Goal: Check status: Check status

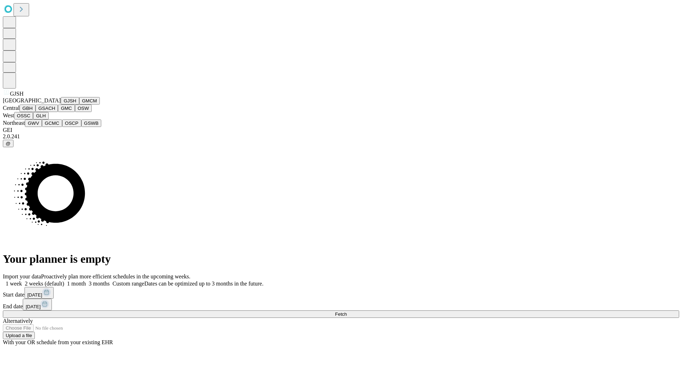
click at [61, 104] on button "GJSH" at bounding box center [70, 100] width 18 height 7
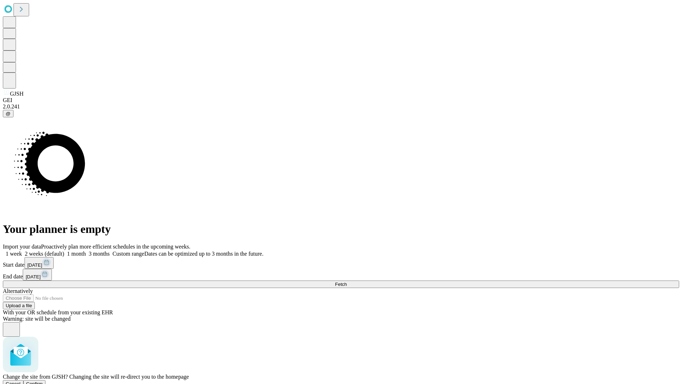
click at [43, 381] on span "Confirm" at bounding box center [34, 383] width 17 height 5
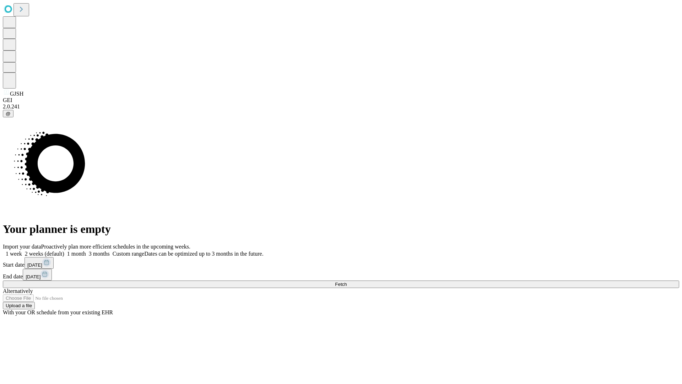
click at [64, 250] on label "2 weeks (default)" at bounding box center [43, 253] width 42 height 6
click at [347, 281] on span "Fetch" at bounding box center [341, 283] width 12 height 5
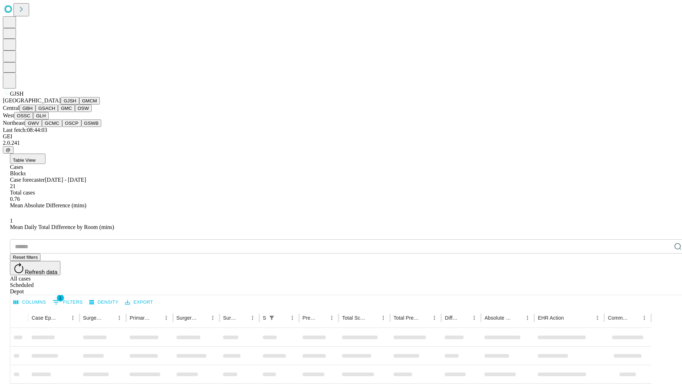
click at [79, 104] on button "GMCM" at bounding box center [89, 100] width 21 height 7
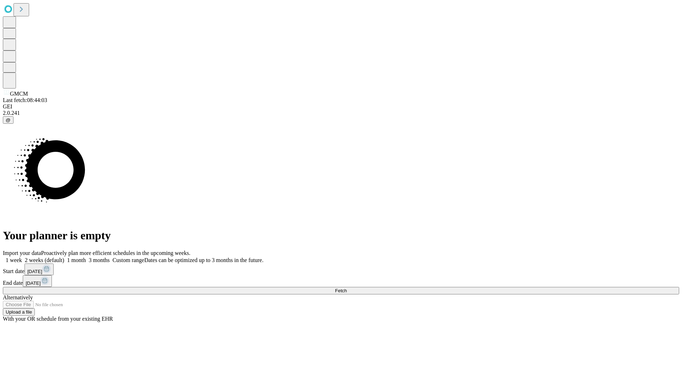
click at [64, 257] on label "2 weeks (default)" at bounding box center [43, 260] width 42 height 6
click at [347, 288] on span "Fetch" at bounding box center [341, 290] width 12 height 5
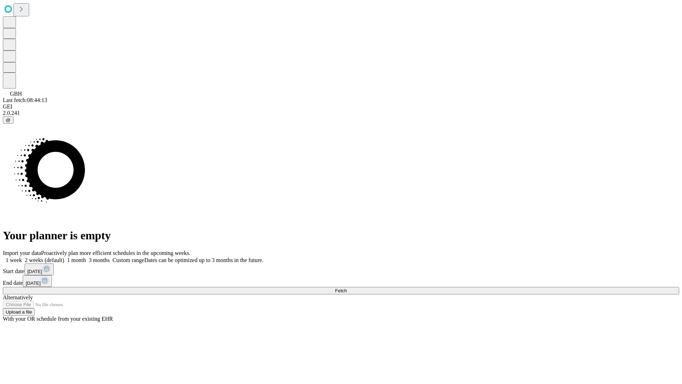
click at [64, 257] on label "2 weeks (default)" at bounding box center [43, 260] width 42 height 6
click at [347, 288] on span "Fetch" at bounding box center [341, 290] width 12 height 5
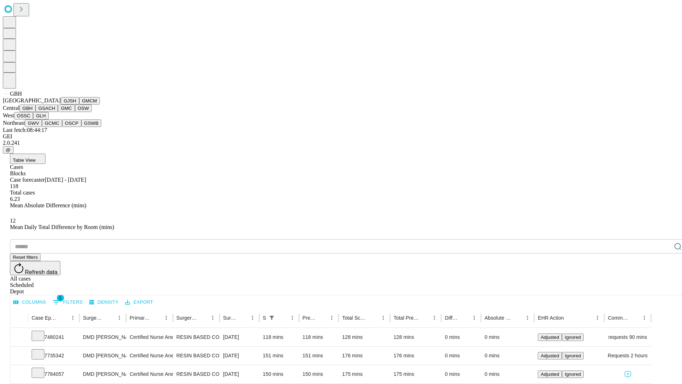
click at [55, 112] on button "GSACH" at bounding box center [47, 107] width 22 height 7
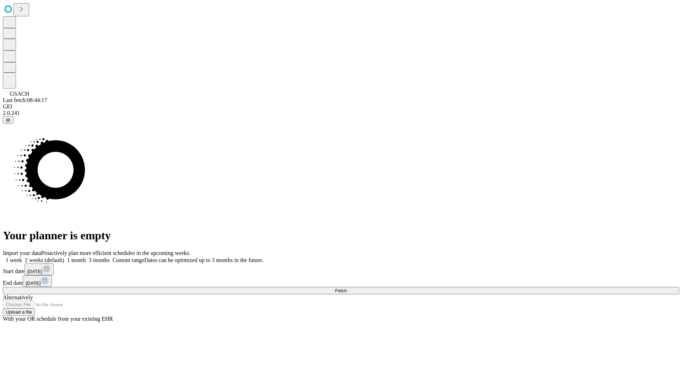
click at [64, 257] on label "2 weeks (default)" at bounding box center [43, 260] width 42 height 6
click at [347, 288] on span "Fetch" at bounding box center [341, 290] width 12 height 5
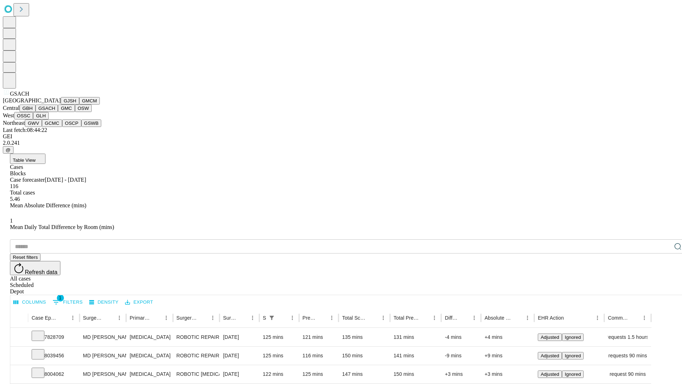
click at [58, 112] on button "GMC" at bounding box center [66, 107] width 17 height 7
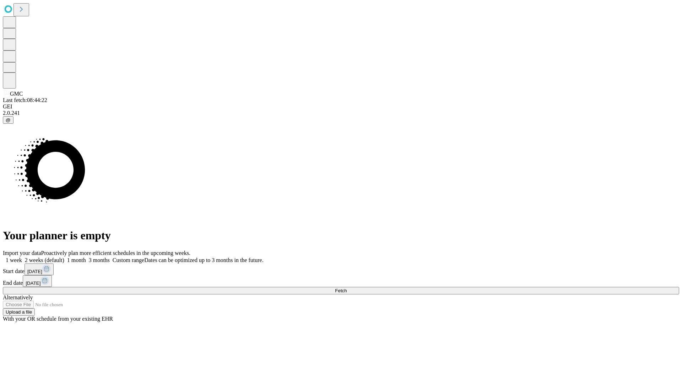
click at [64, 257] on label "2 weeks (default)" at bounding box center [43, 260] width 42 height 6
click at [347, 288] on span "Fetch" at bounding box center [341, 290] width 12 height 5
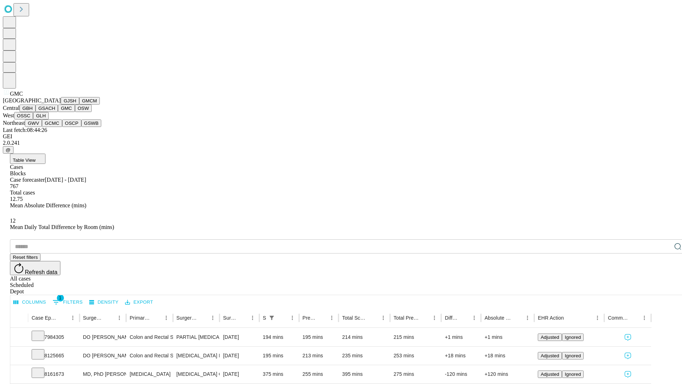
click at [75, 112] on button "OSW" at bounding box center [83, 107] width 17 height 7
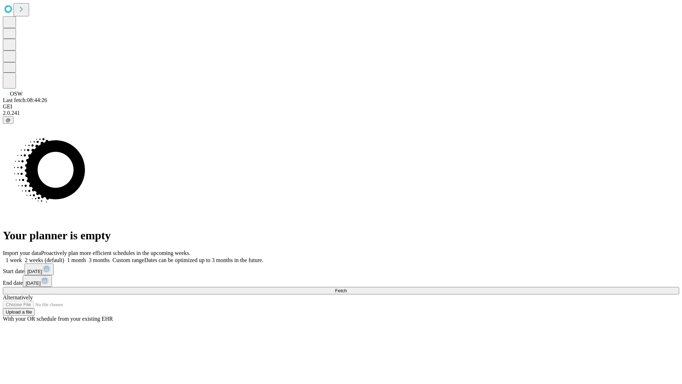
click at [64, 257] on label "2 weeks (default)" at bounding box center [43, 260] width 42 height 6
click at [347, 288] on span "Fetch" at bounding box center [341, 290] width 12 height 5
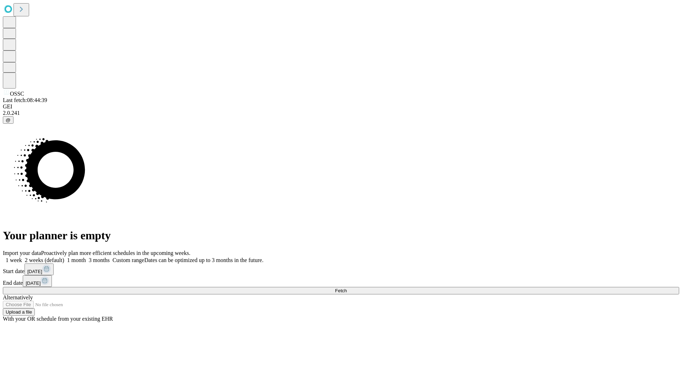
click at [64, 257] on label "2 weeks (default)" at bounding box center [43, 260] width 42 height 6
click at [347, 288] on span "Fetch" at bounding box center [341, 290] width 12 height 5
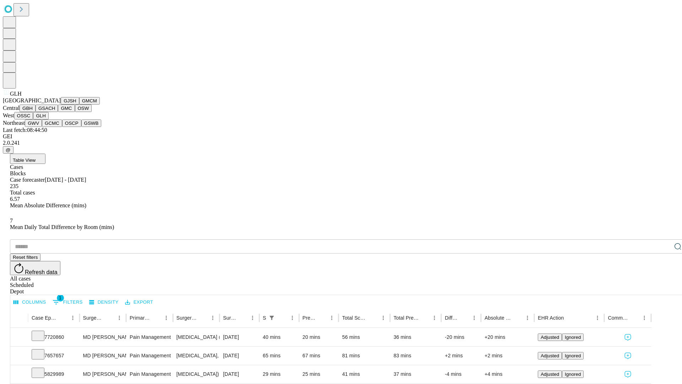
click at [42, 127] on button "GWV" at bounding box center [33, 122] width 17 height 7
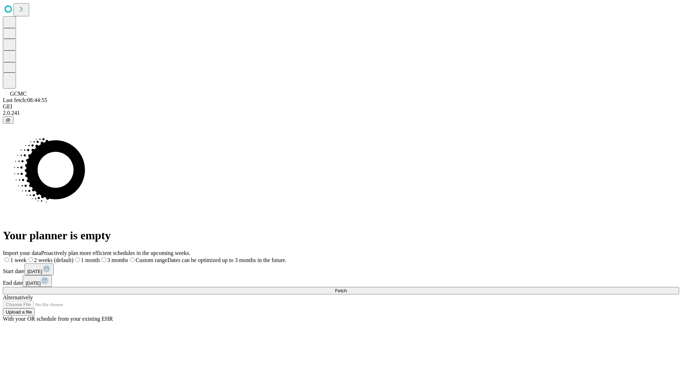
click at [74, 257] on label "2 weeks (default)" at bounding box center [50, 260] width 47 height 6
click at [347, 288] on span "Fetch" at bounding box center [341, 290] width 12 height 5
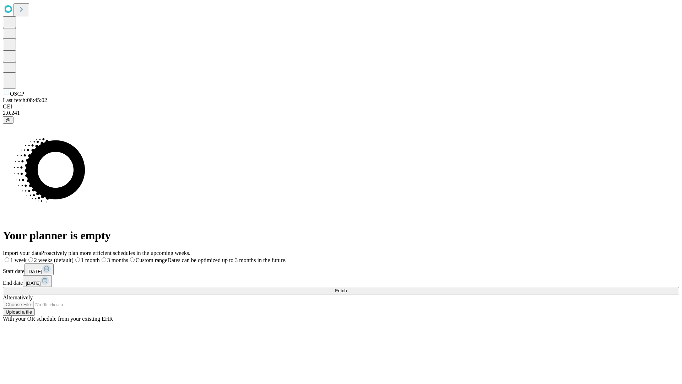
click at [74, 257] on label "2 weeks (default)" at bounding box center [50, 260] width 47 height 6
click at [347, 288] on span "Fetch" at bounding box center [341, 290] width 12 height 5
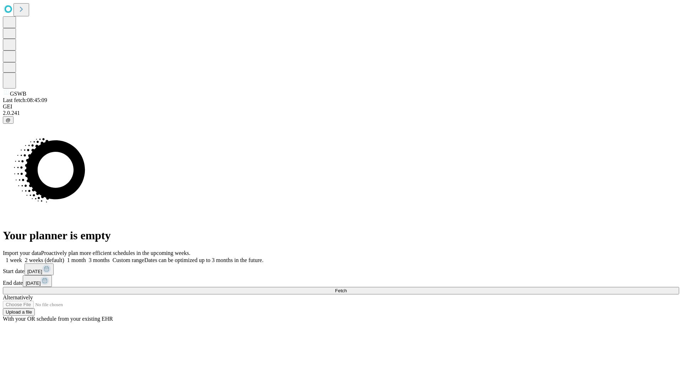
click at [64, 257] on label "2 weeks (default)" at bounding box center [43, 260] width 42 height 6
click at [347, 288] on span "Fetch" at bounding box center [341, 290] width 12 height 5
